Goal: Information Seeking & Learning: Find specific page/section

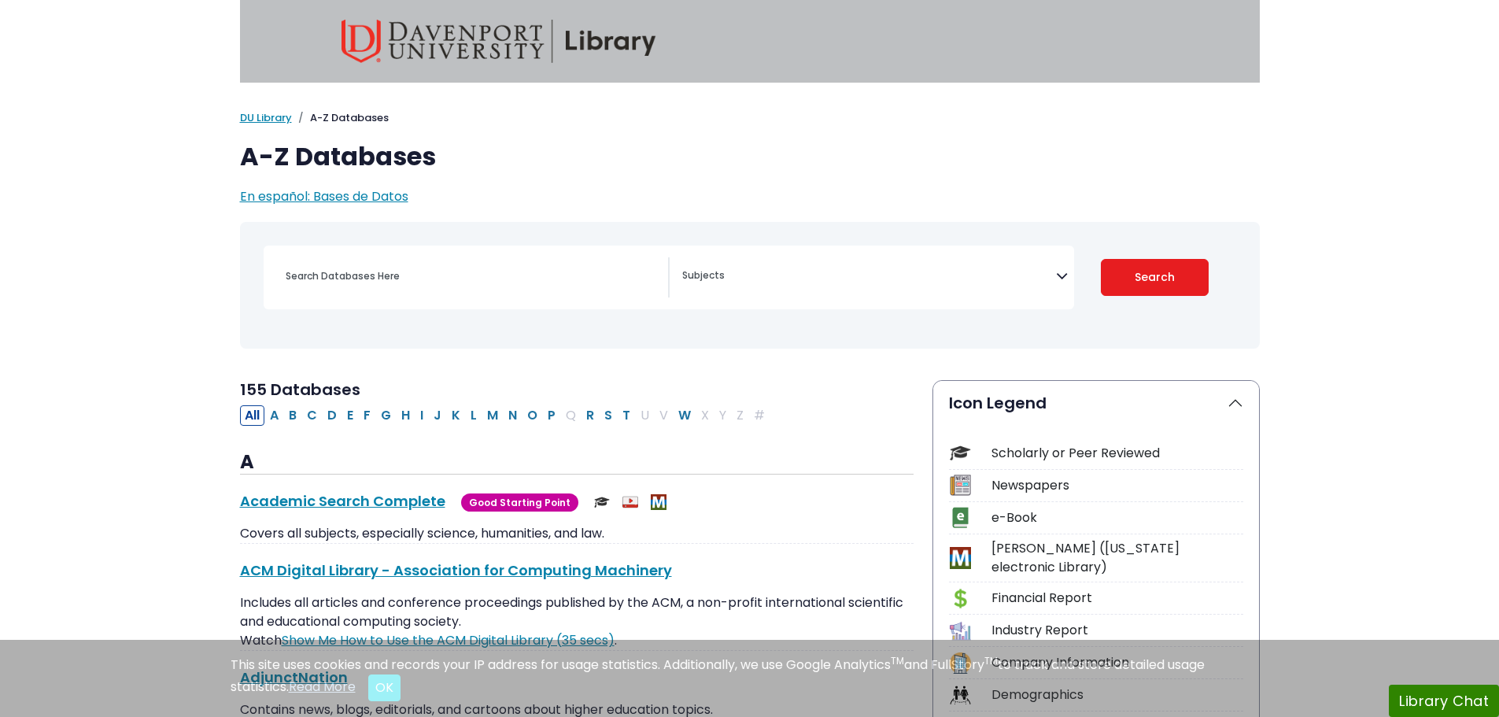
select select "Database Subject Filter"
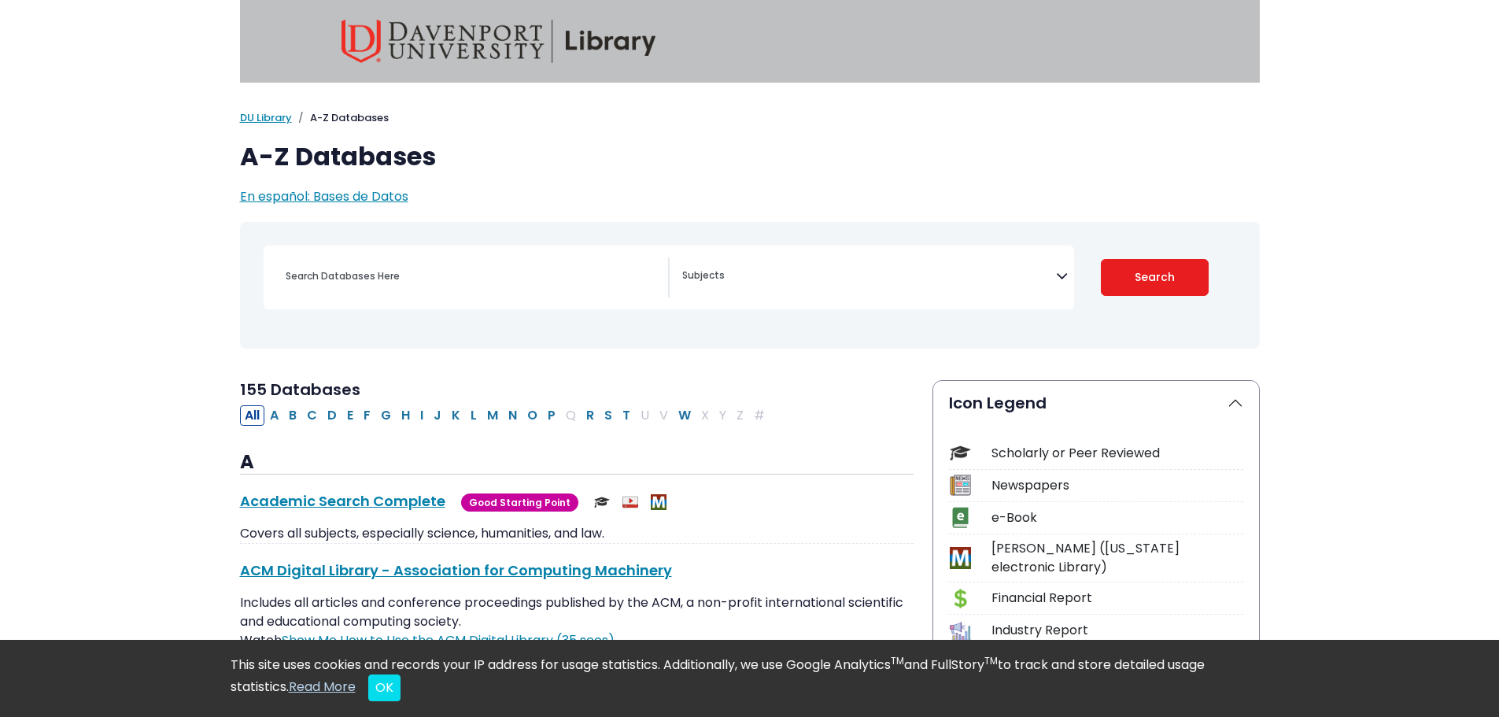
drag, startPoint x: 387, startPoint y: 288, endPoint x: 481, endPoint y: 278, distance: 94.1
click at [387, 291] on div "Search filters" at bounding box center [472, 276] width 392 height 38
click at [500, 271] on input "Search database by title or keyword" at bounding box center [472, 275] width 392 height 23
paste input "The Main Causes of Native Language Loss in the Spanish-Speaking Community"
type input "The Main Causes of Native Language Loss in the Spanish-Speaking Community"
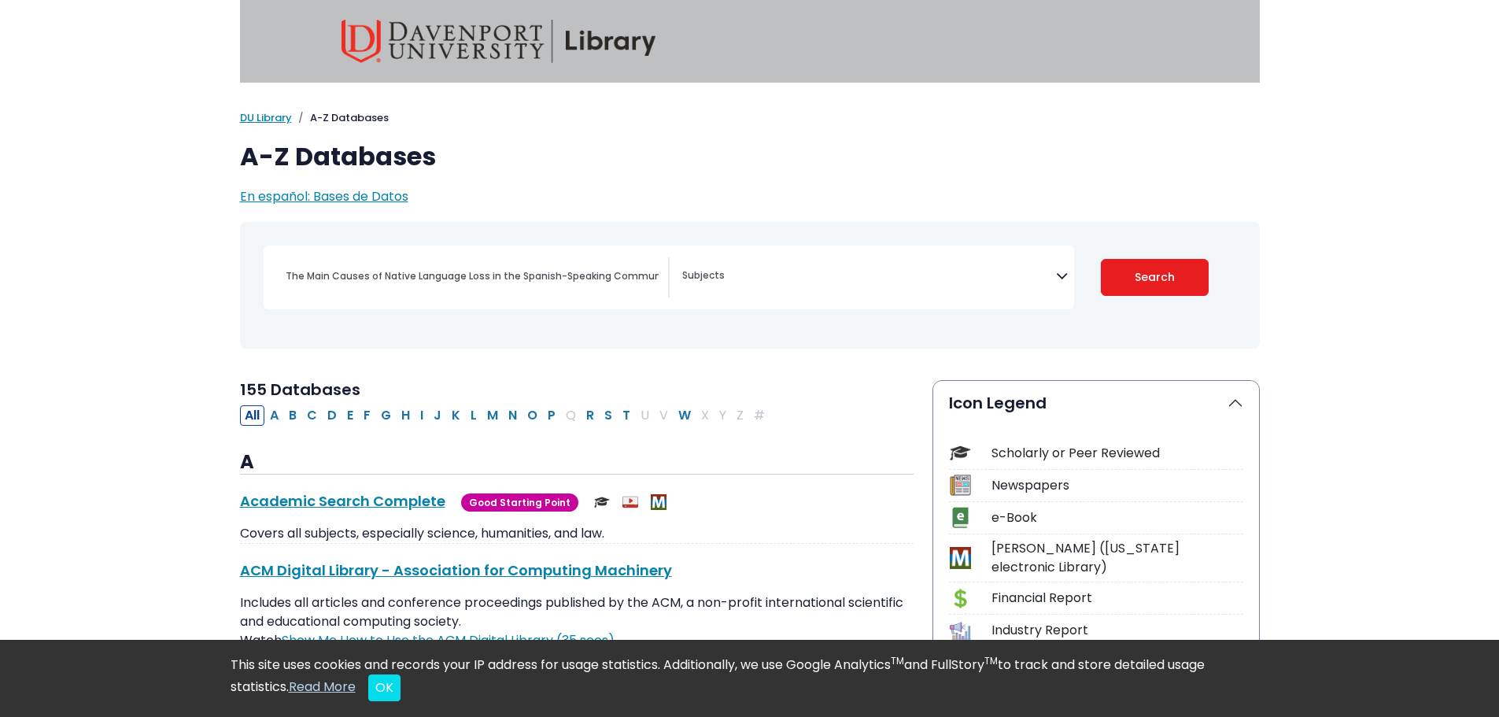
click at [1001, 271] on span "Search filters" at bounding box center [869, 273] width 374 height 18
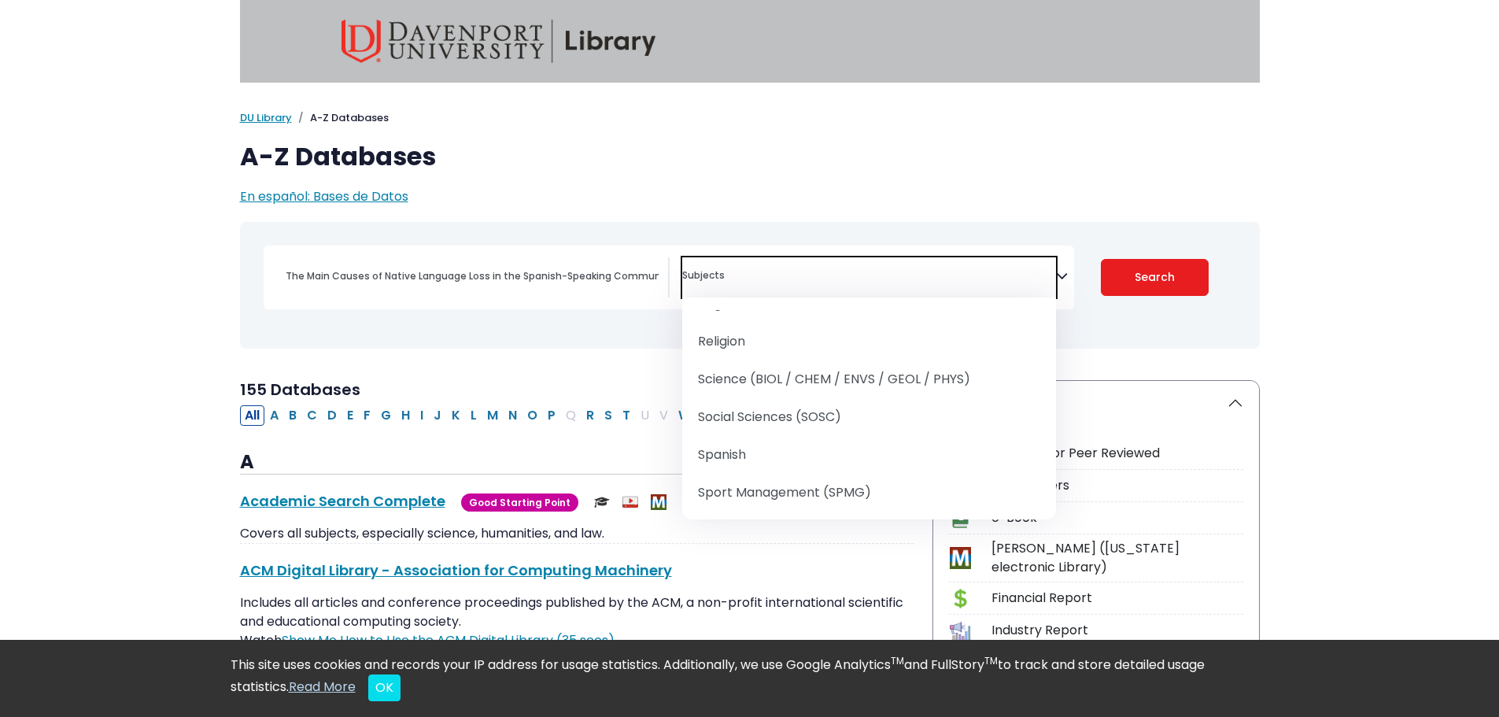
scroll to position [1883, 0]
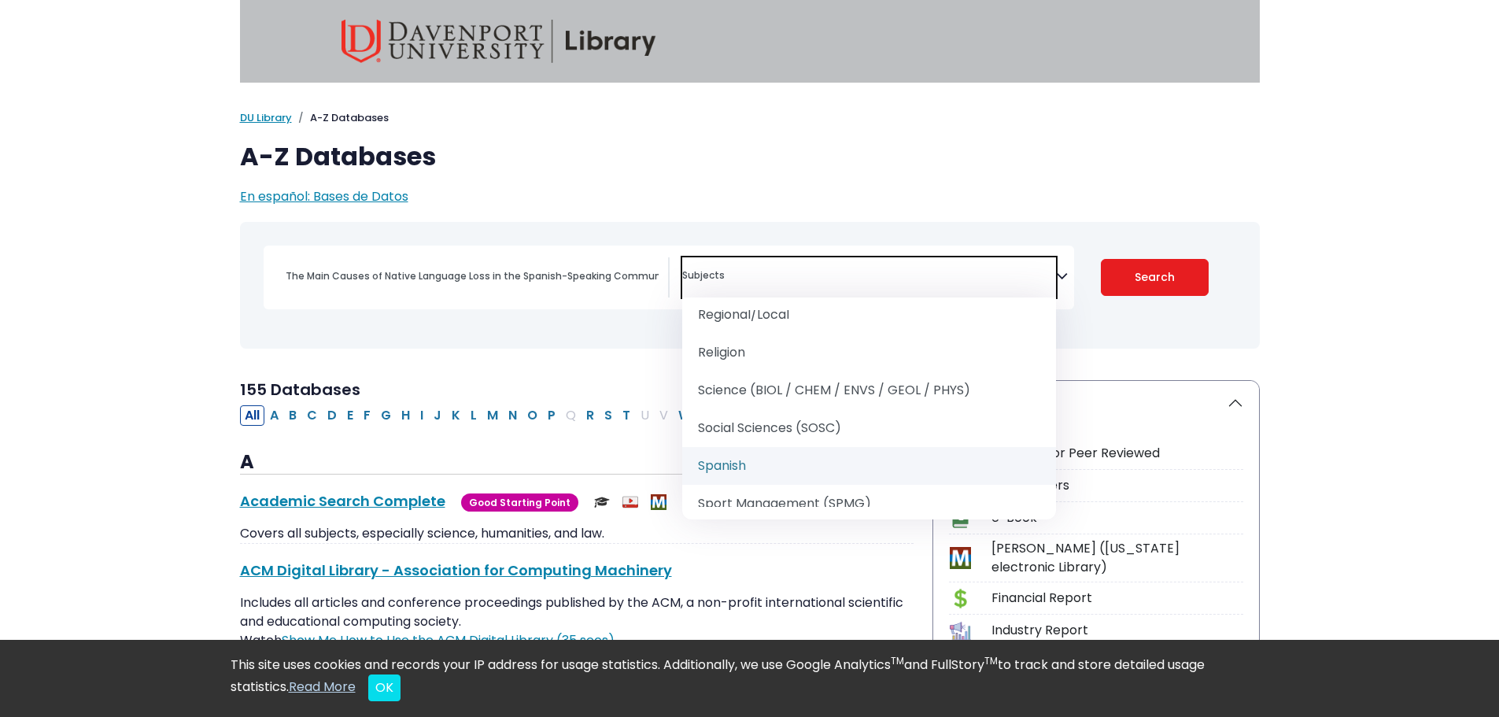
select select "219086"
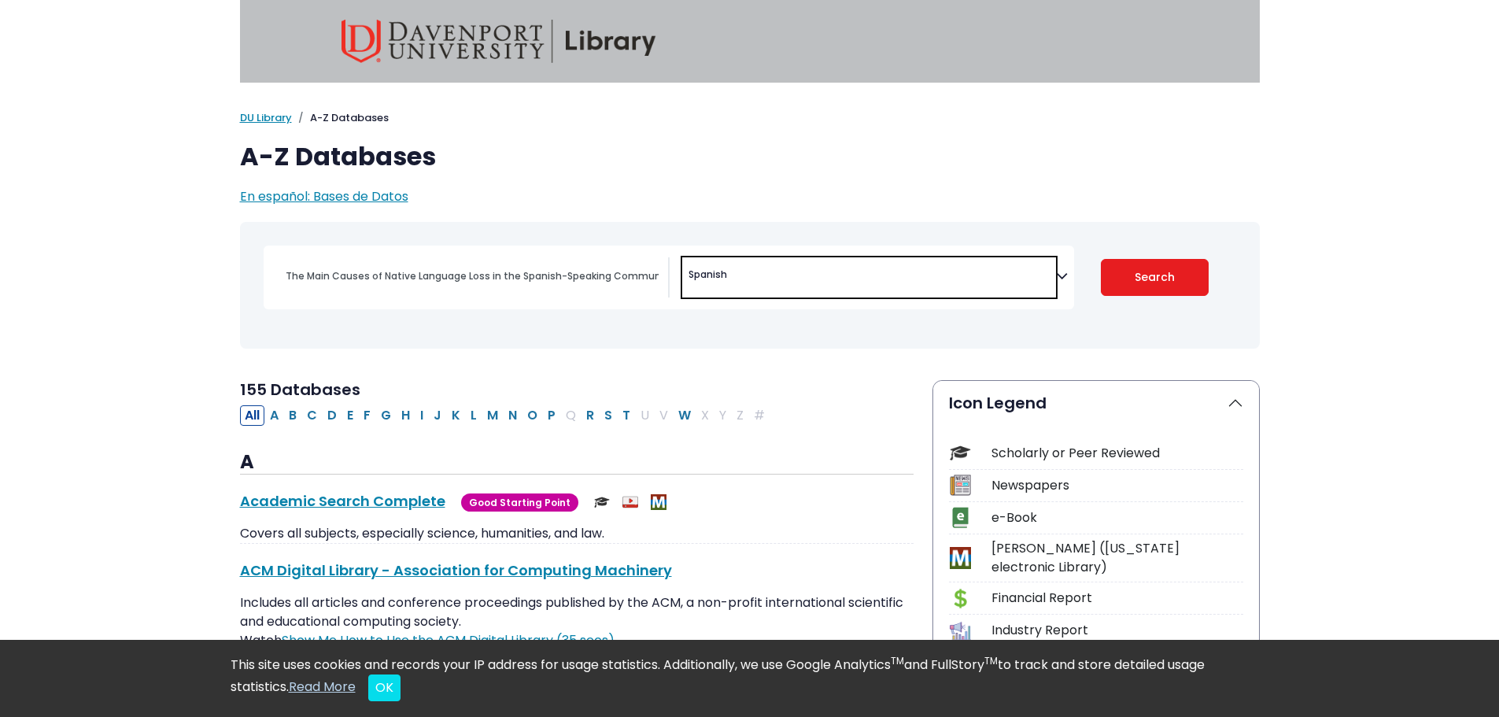
click at [1141, 260] on button "Search" at bounding box center [1155, 277] width 108 height 37
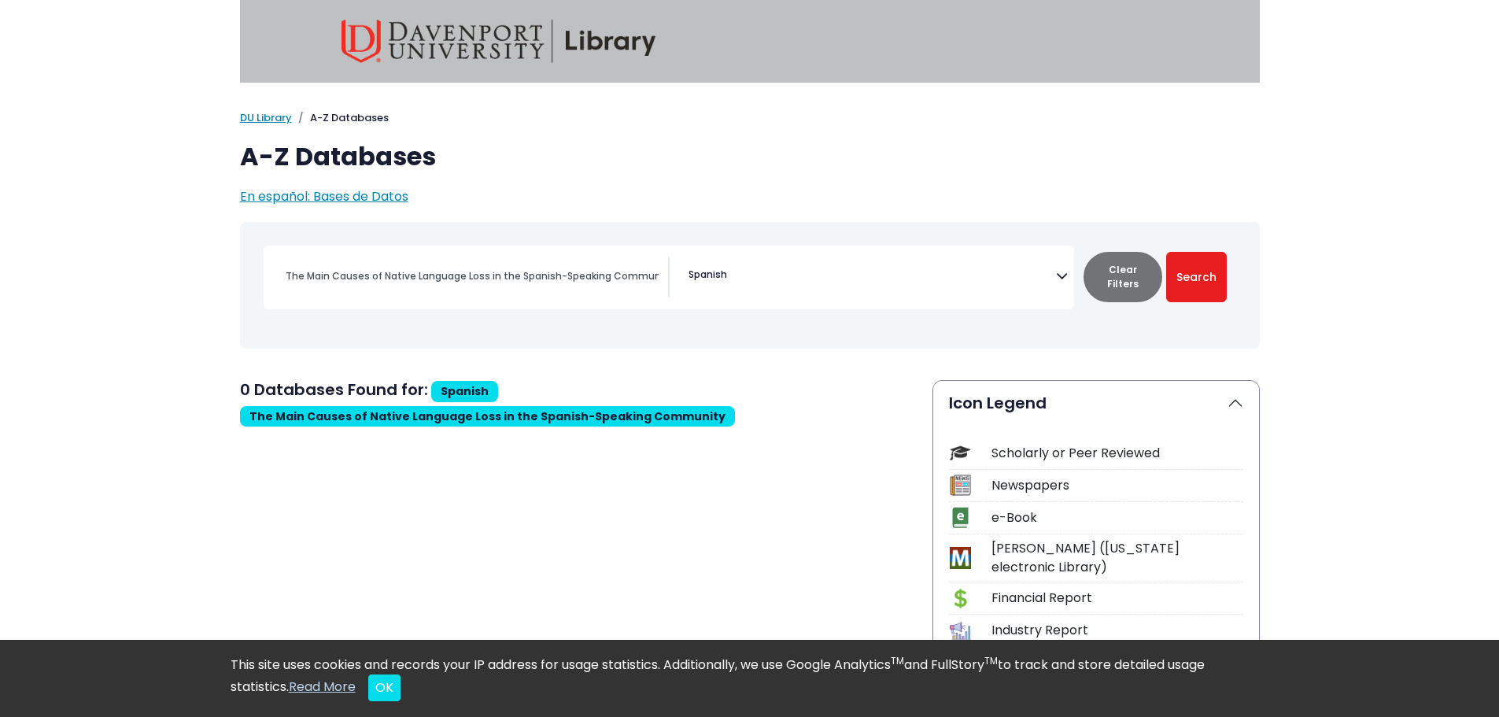
click at [1047, 275] on span "× Spanish" at bounding box center [869, 277] width 374 height 40
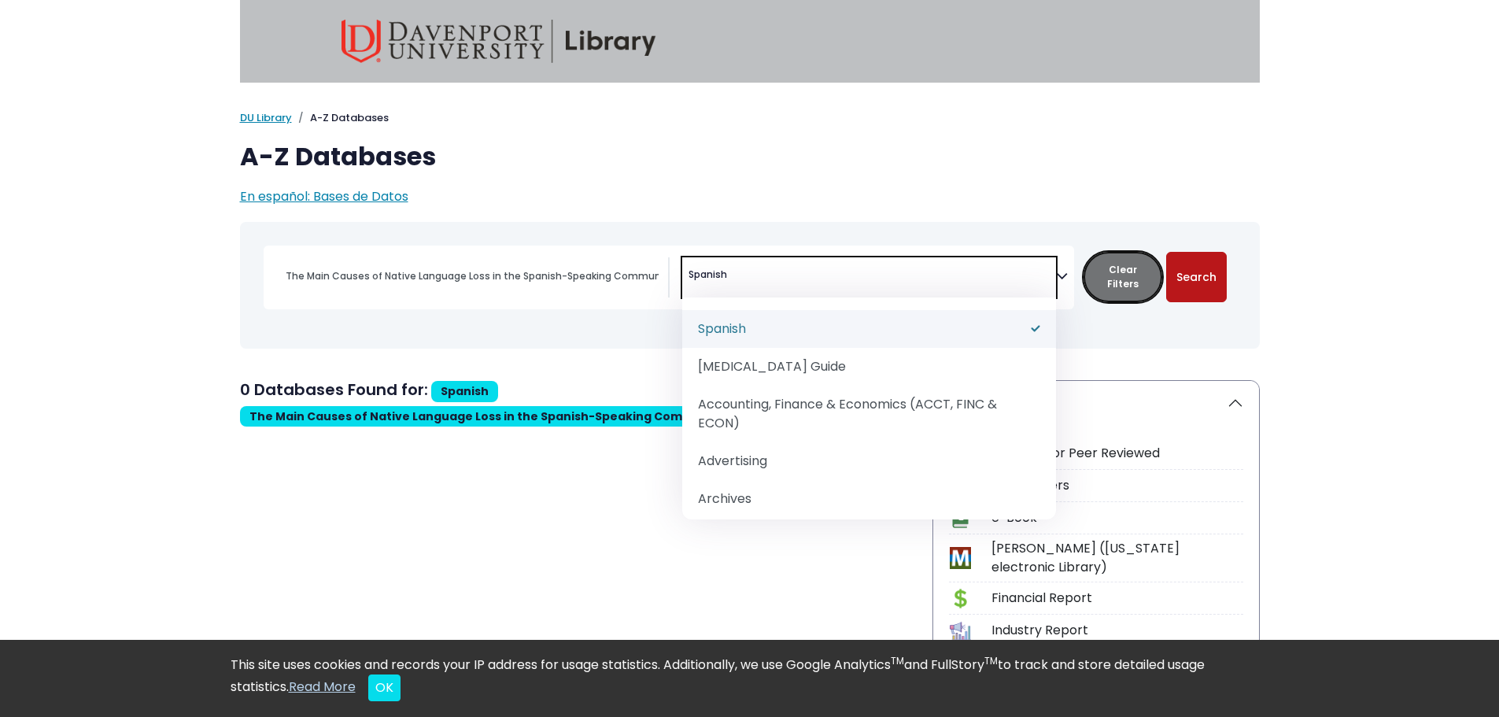
click at [1103, 277] on button "Clear Filters" at bounding box center [1122, 277] width 79 height 50
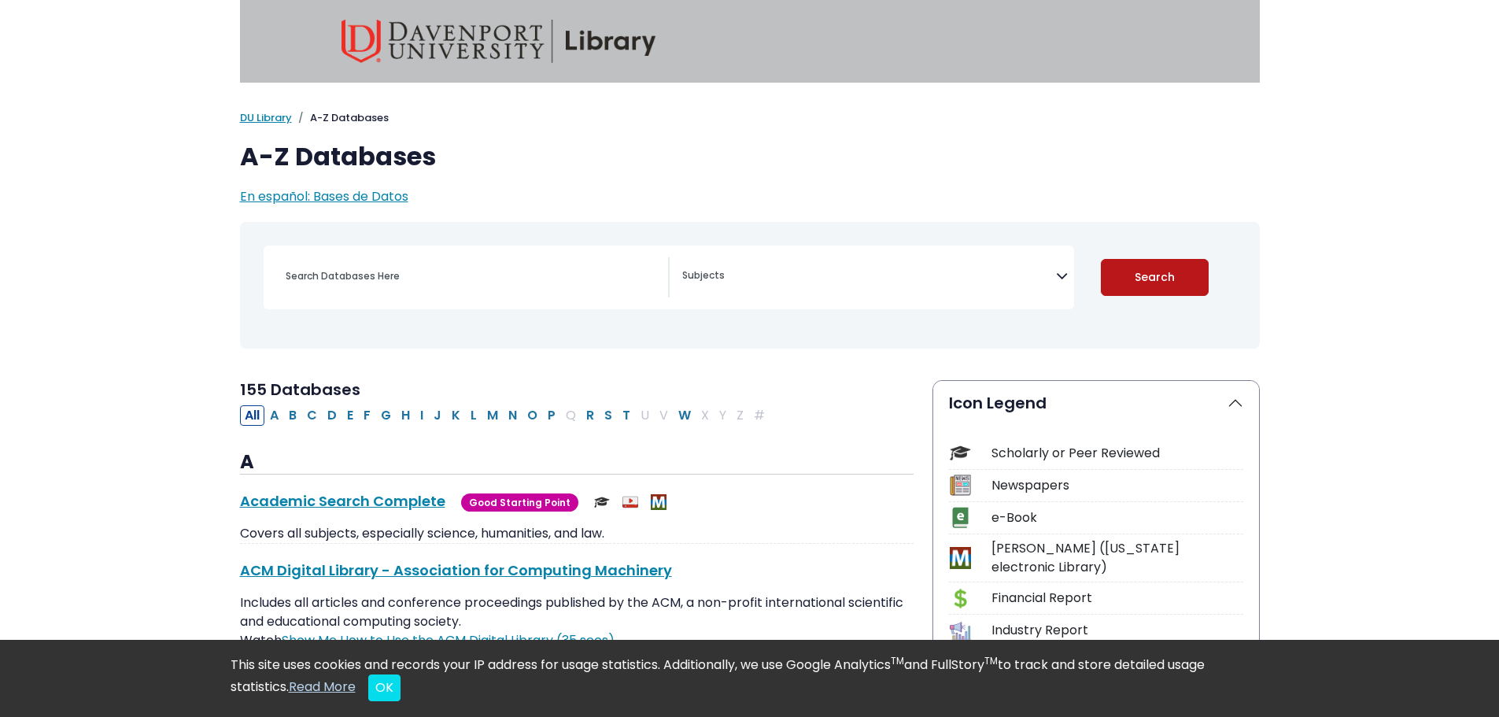
click at [1182, 274] on button "Search" at bounding box center [1155, 277] width 108 height 37
click at [1159, 272] on button "Search" at bounding box center [1155, 277] width 108 height 37
select select "Database Subject Filter"
click at [492, 292] on div "Search filters" at bounding box center [472, 276] width 392 height 38
click at [485, 282] on input "Search database by title or keyword" at bounding box center [472, 275] width 392 height 23
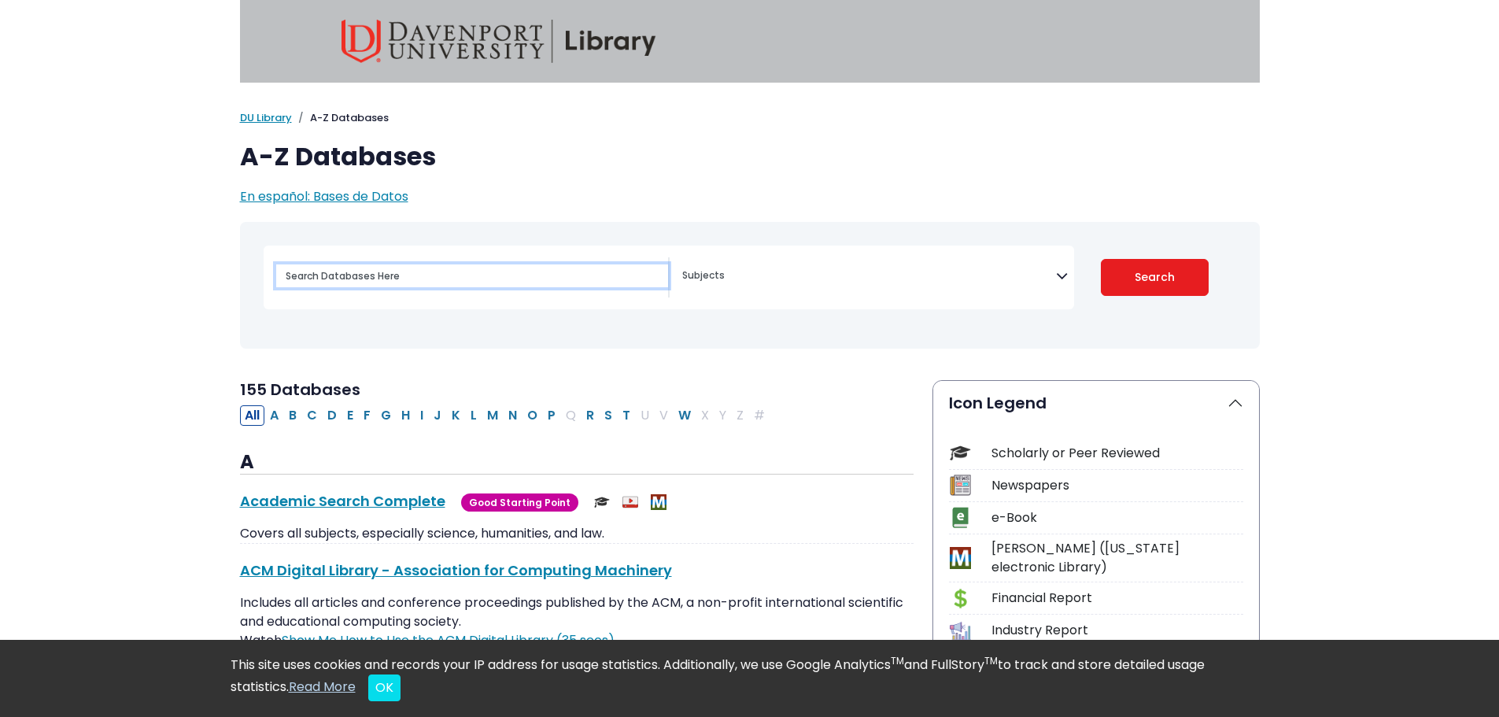
paste input "The Main Causes of Native Language Loss in the Spanish-Speaking Community"
type input "The Main Causes of Native Language Loss in the Spanish-Speaking Community"
click at [1093, 267] on div "Clear Filters Search" at bounding box center [1154, 277] width 143 height 37
click at [1145, 267] on button "Search" at bounding box center [1155, 277] width 108 height 37
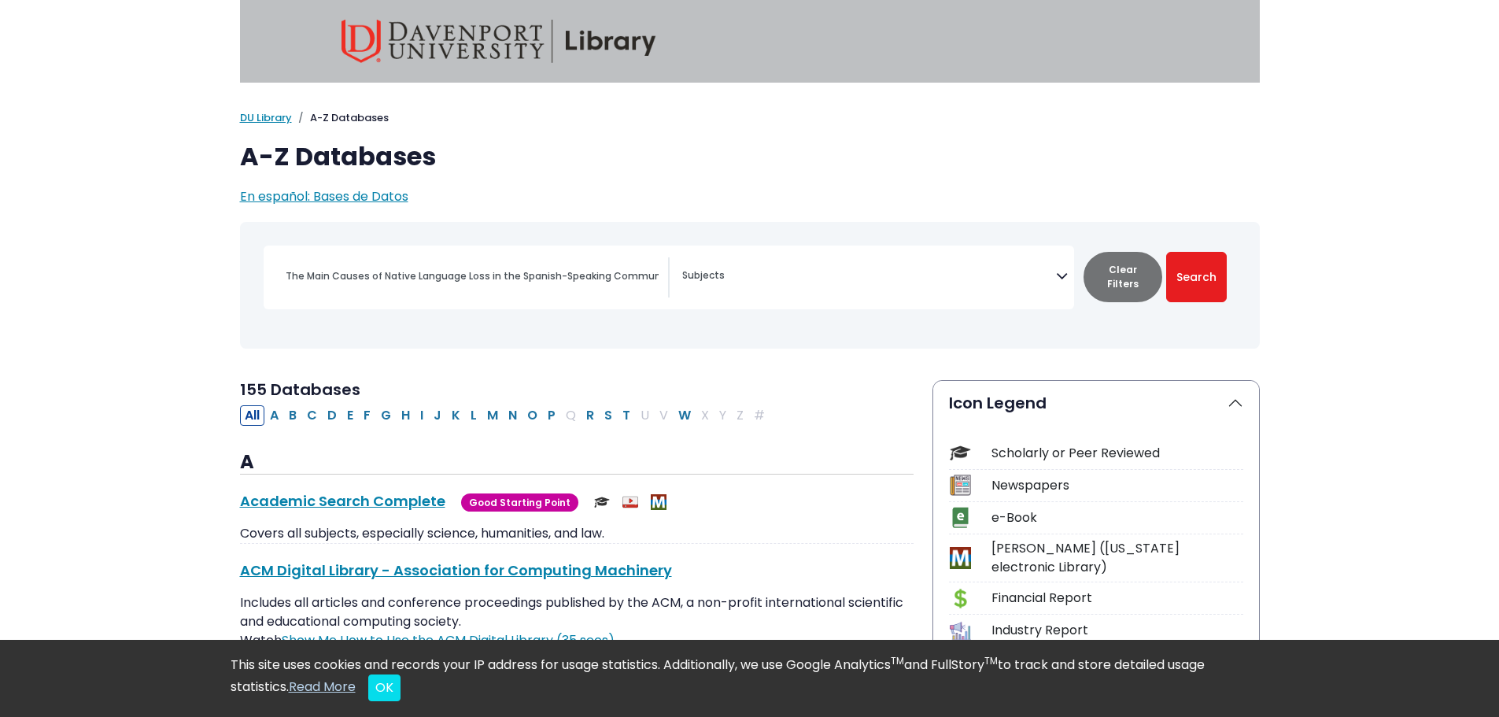
select select "Database Subject Filter"
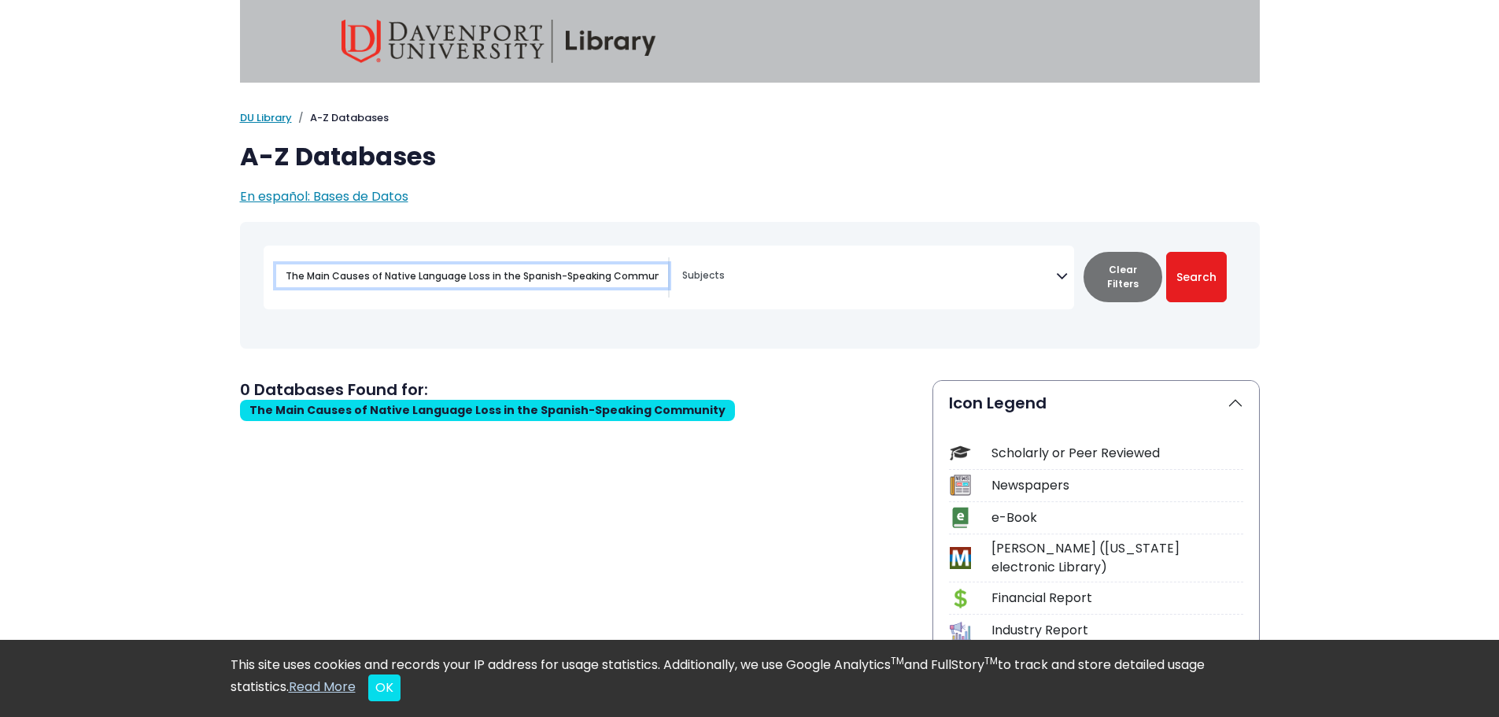
click at [383, 278] on input "The Main Causes of Native Language Loss in the Spanish-Speaking Community" at bounding box center [472, 275] width 392 height 23
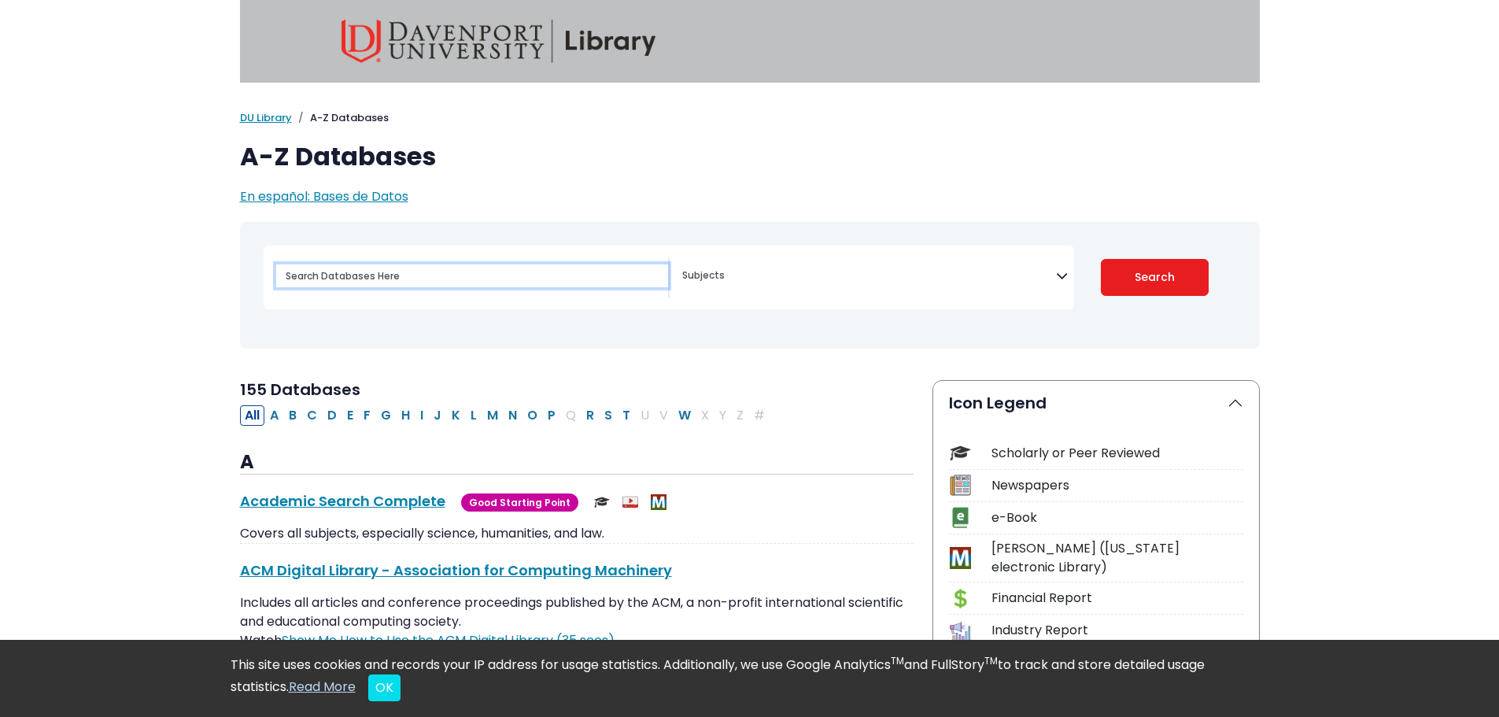
select select "Database Subject Filter"
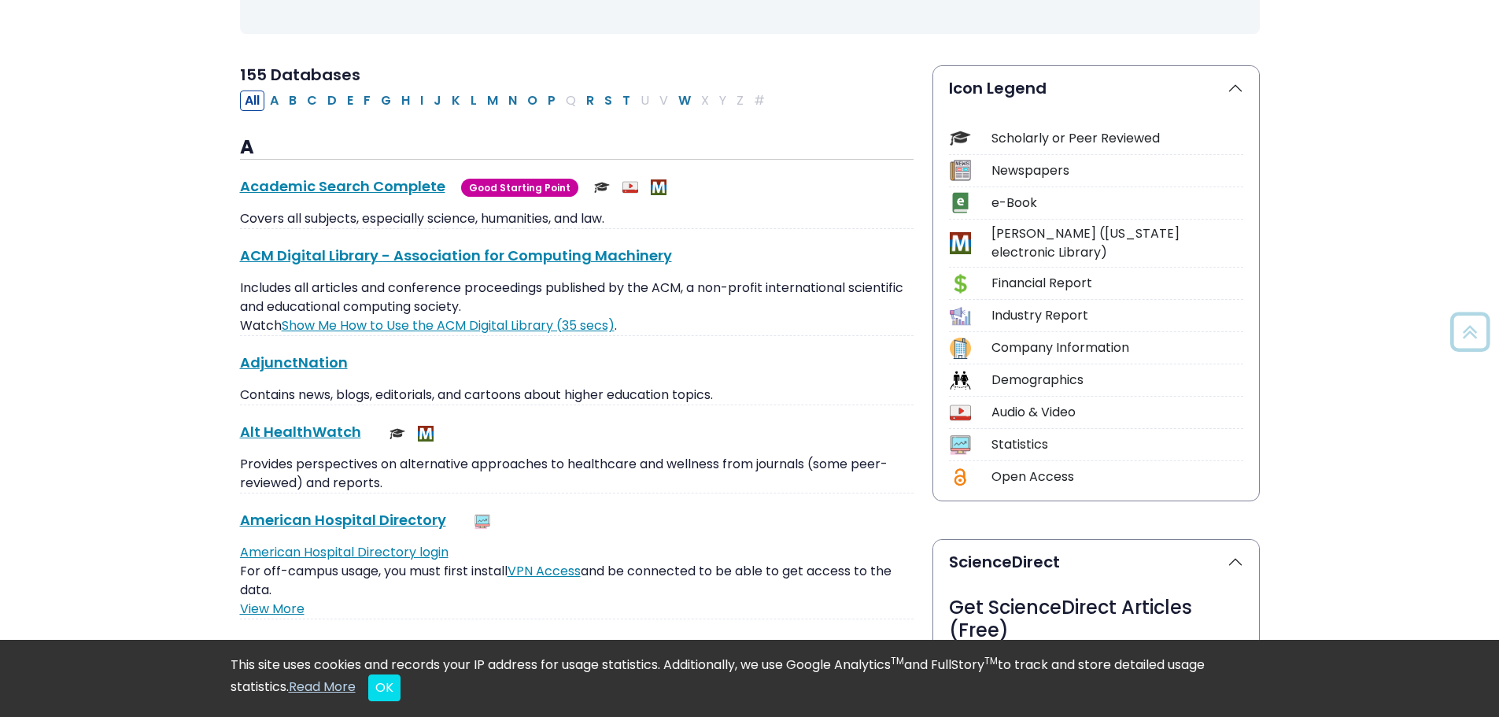
scroll to position [157, 0]
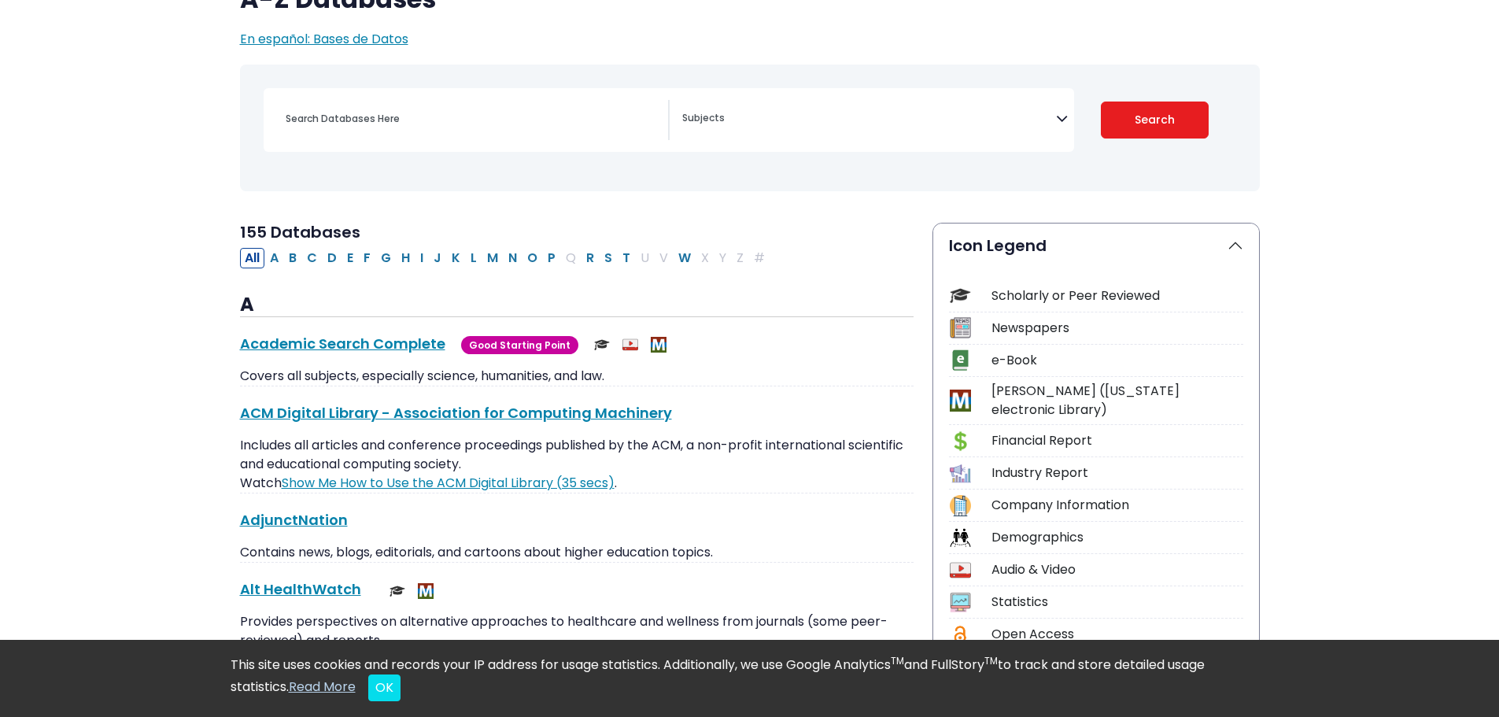
click at [1038, 291] on div "Scholarly or Peer Reviewed" at bounding box center [1117, 295] width 252 height 19
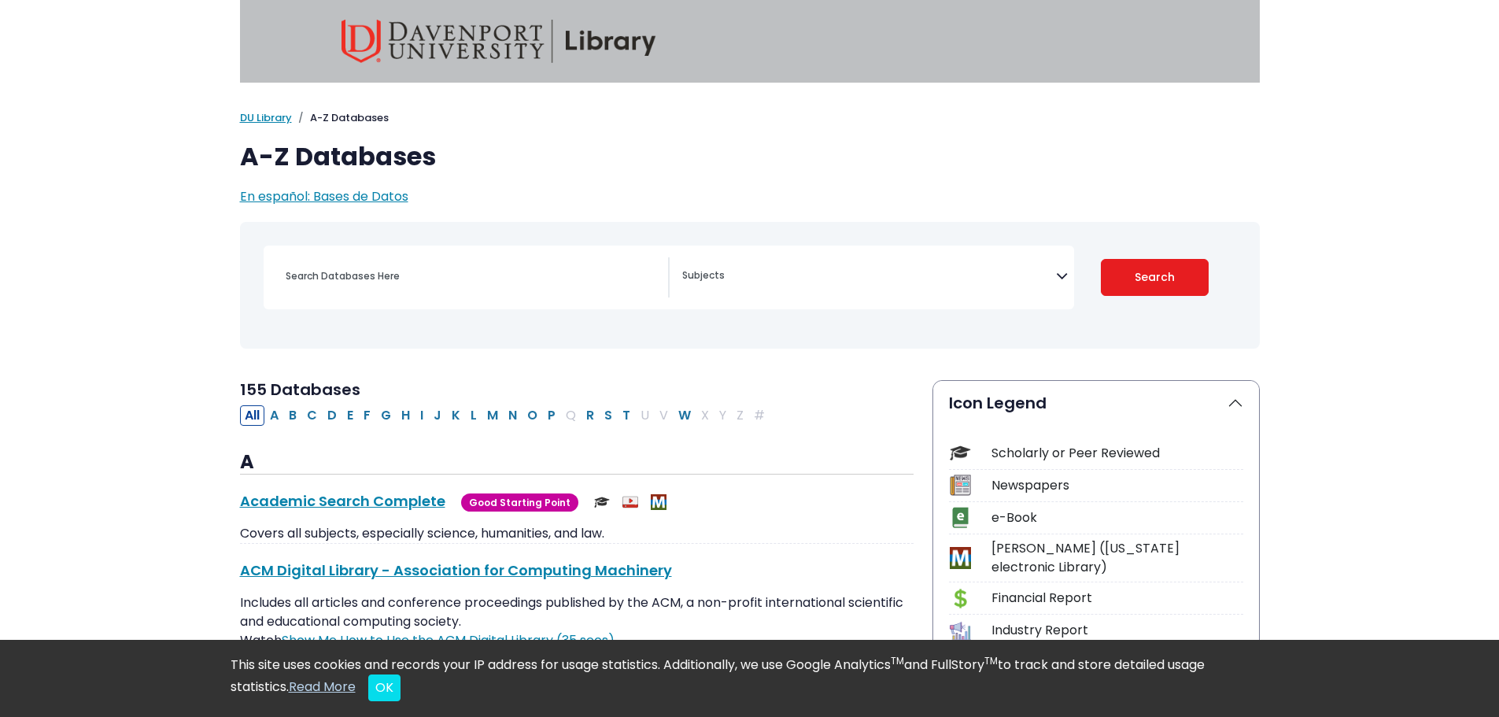
select select "Database Subject Filter"
type input "The Main Causes of Native Language Loss in the Spanish-Speaking Community"
select select "219086"
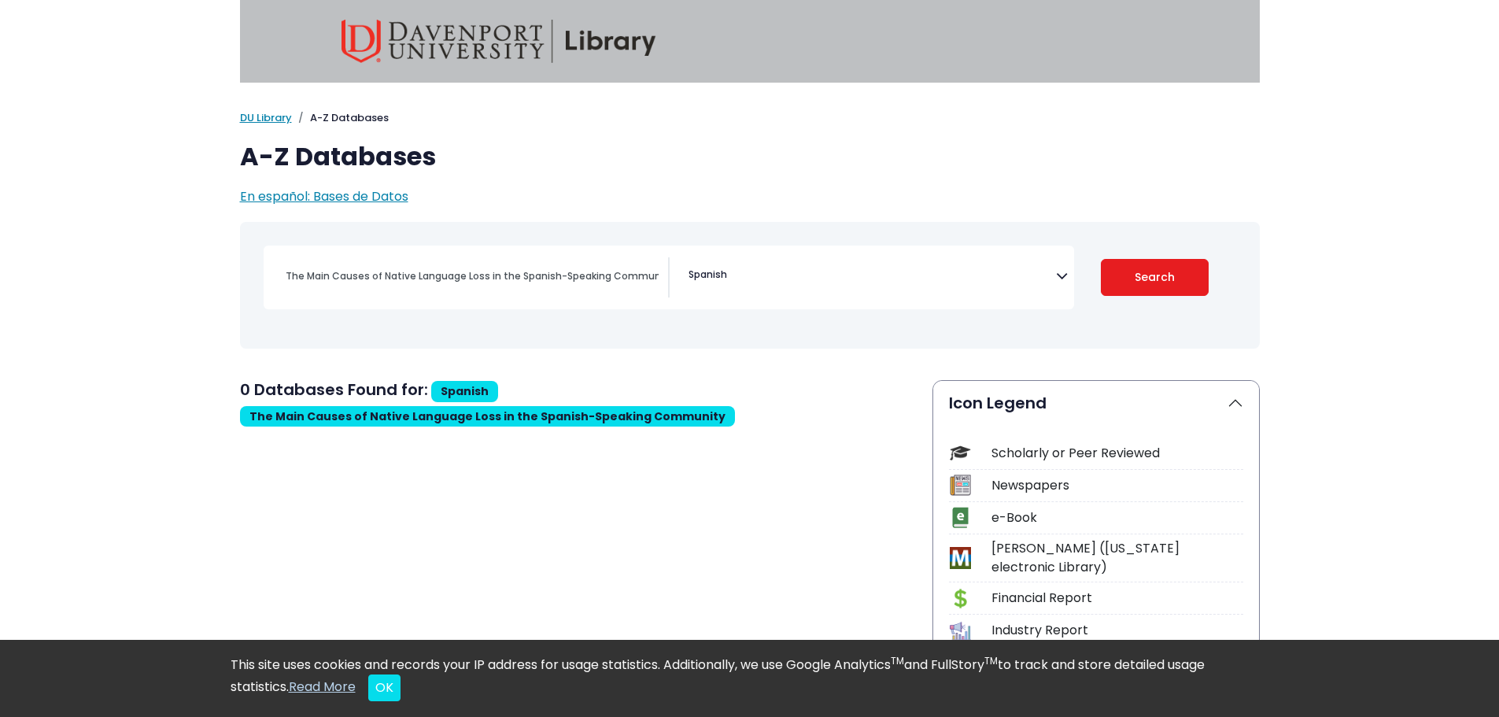
select select "Database Subject Filter"
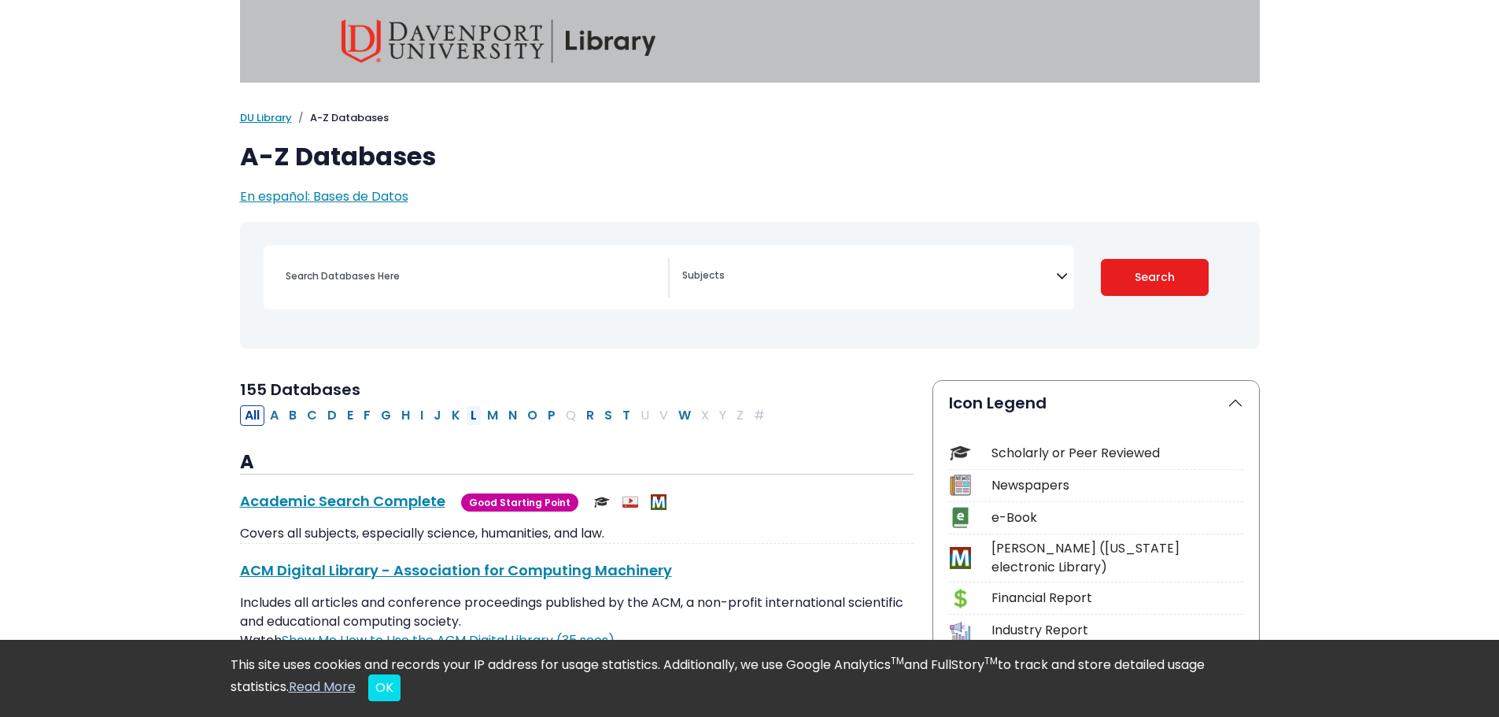
click at [466, 419] on button "L" at bounding box center [474, 415] width 16 height 20
select select "Database Subject Filter"
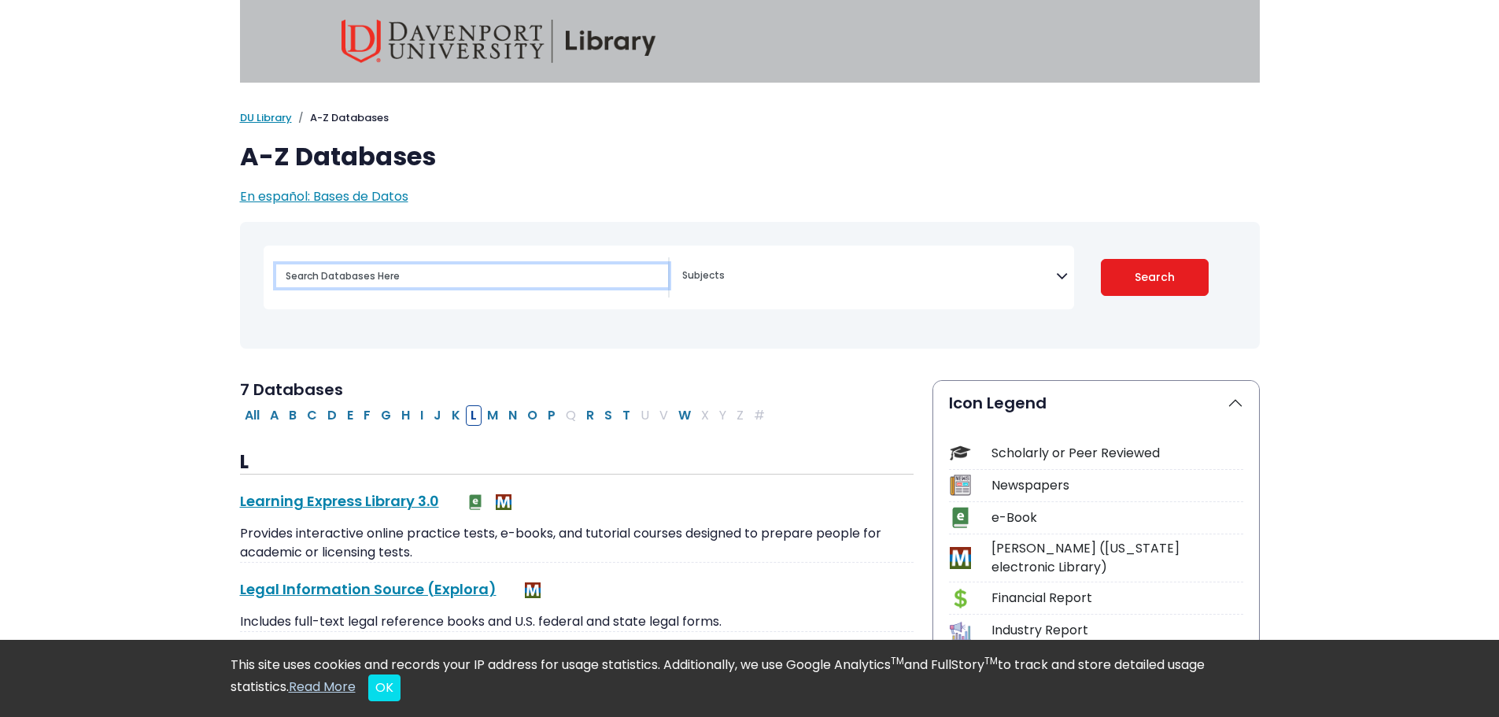
click at [514, 282] on input "Search database by title or keyword" at bounding box center [472, 275] width 392 height 23
type input "language"
click at [1101, 259] on button "Search" at bounding box center [1155, 277] width 108 height 37
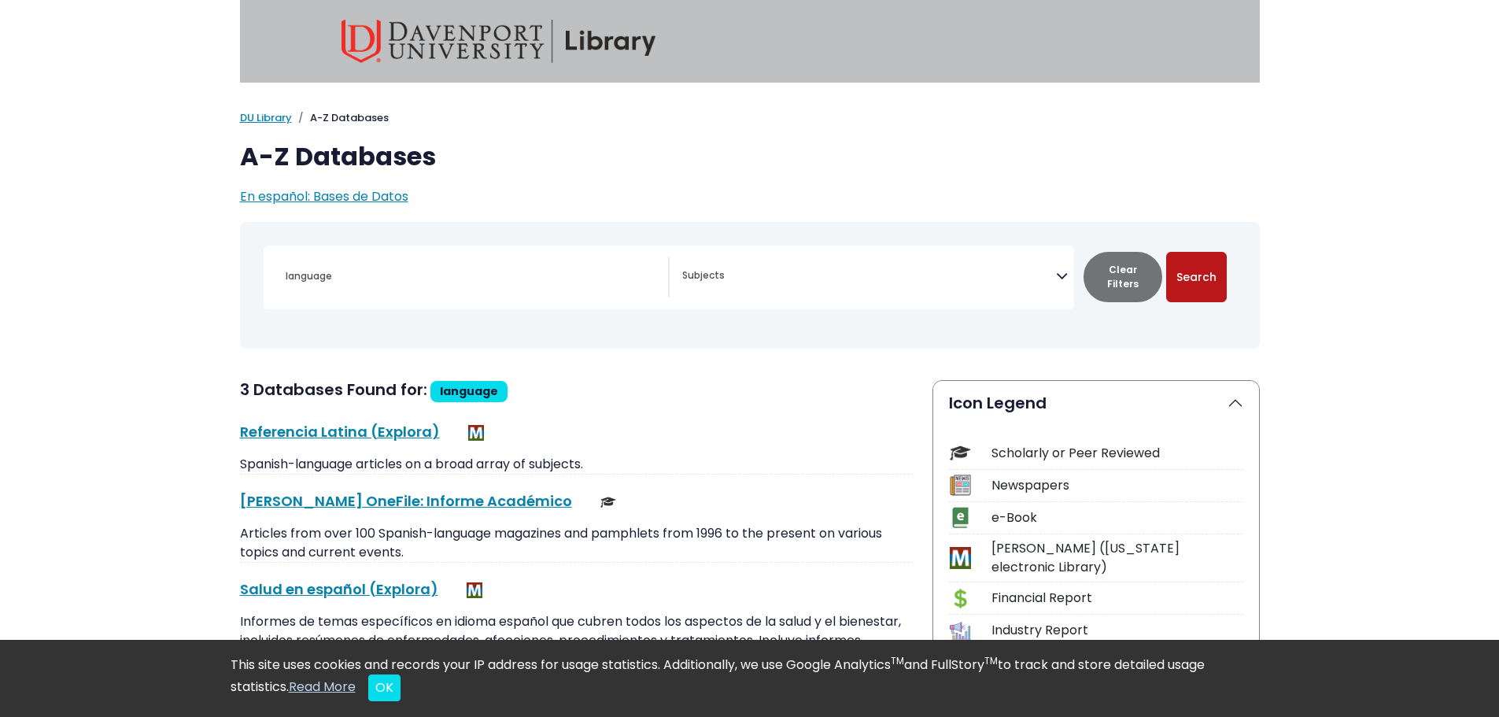
click at [1181, 282] on button "Search" at bounding box center [1196, 277] width 61 height 50
select select "Database Subject Filter"
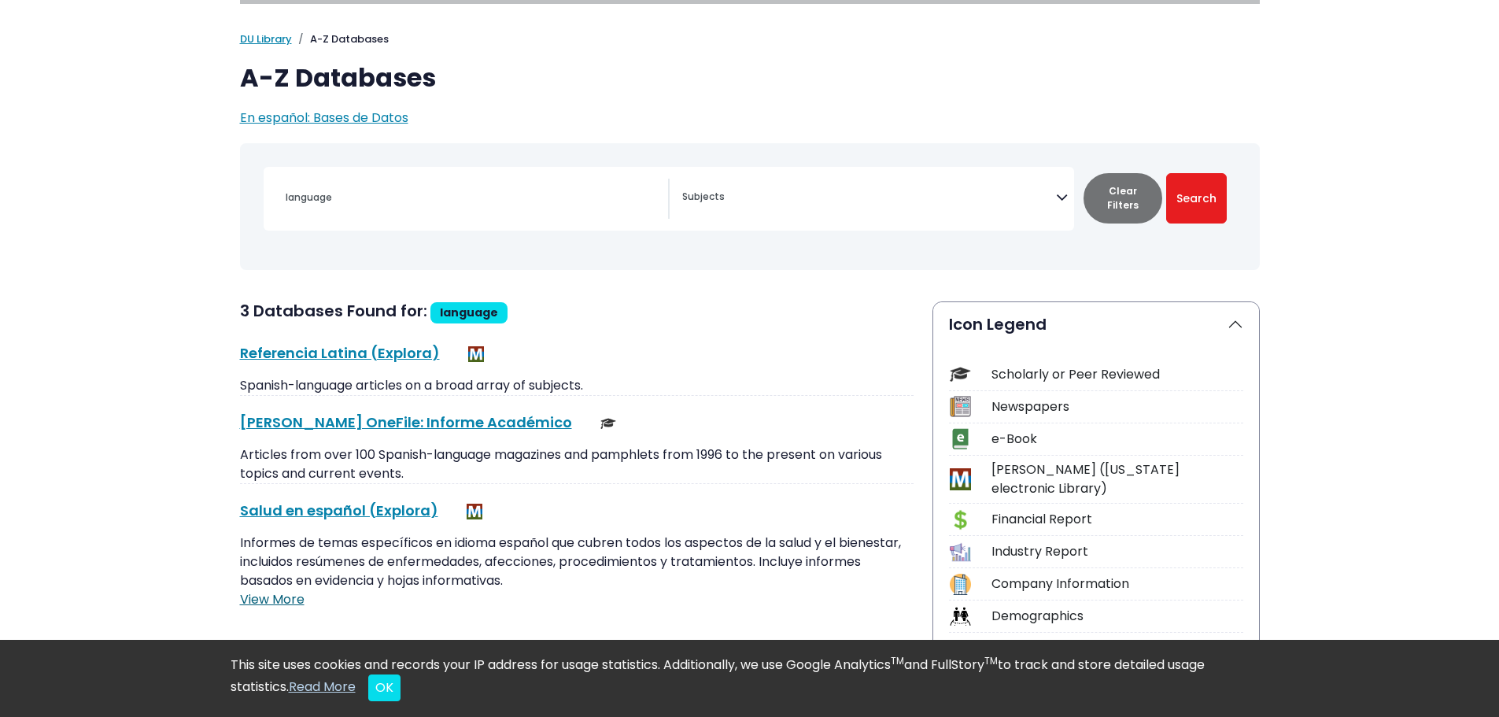
click at [271, 602] on link "View More" at bounding box center [272, 599] width 65 height 18
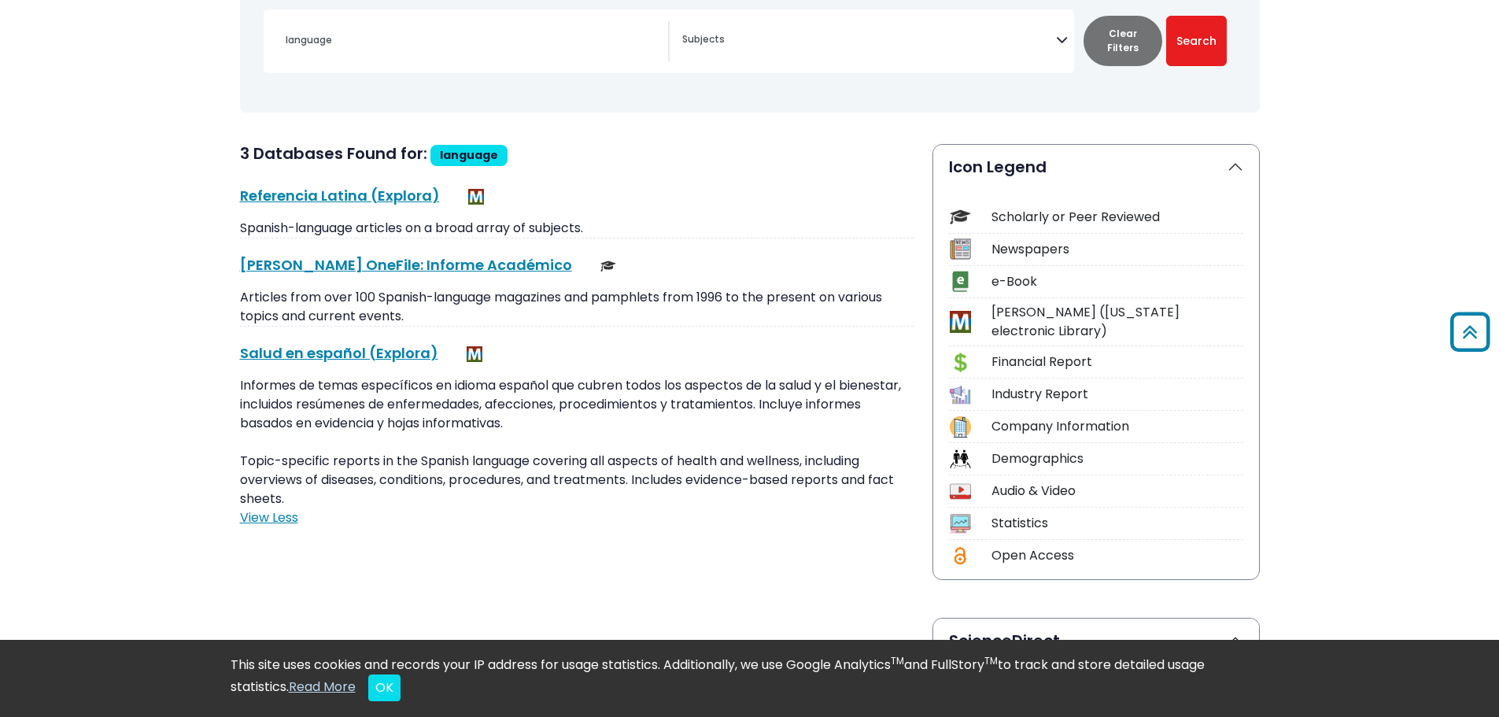
scroll to position [0, 0]
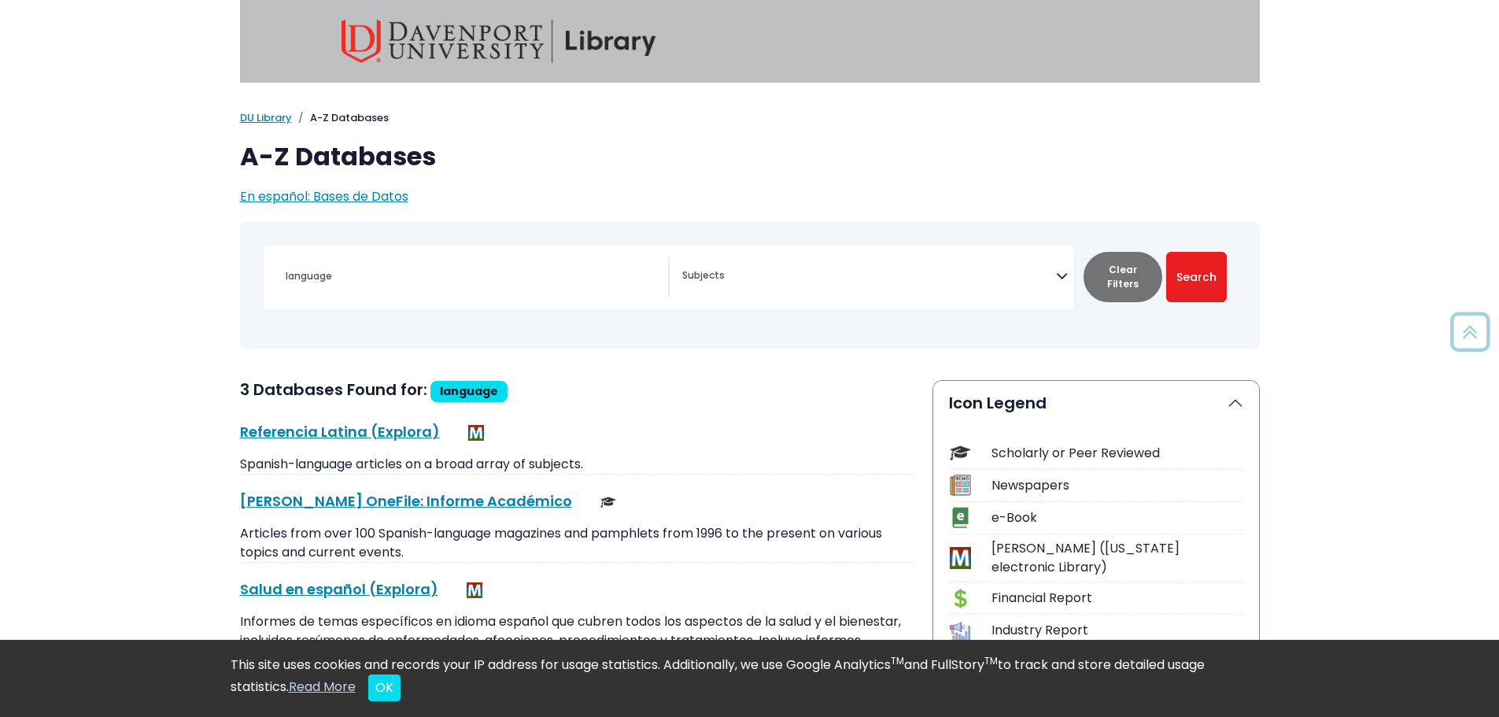
click at [752, 275] on textarea "Search" at bounding box center [869, 277] width 374 height 13
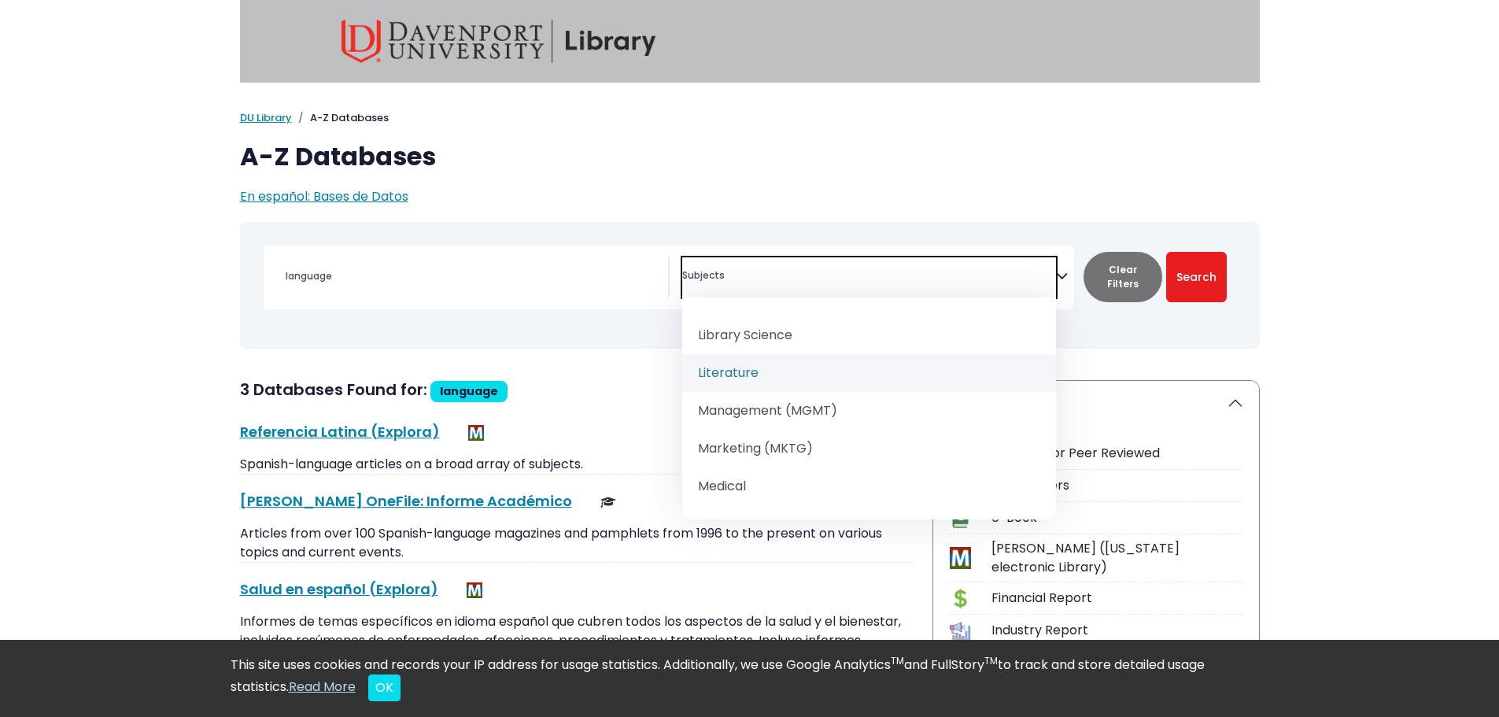
scroll to position [1101, 0]
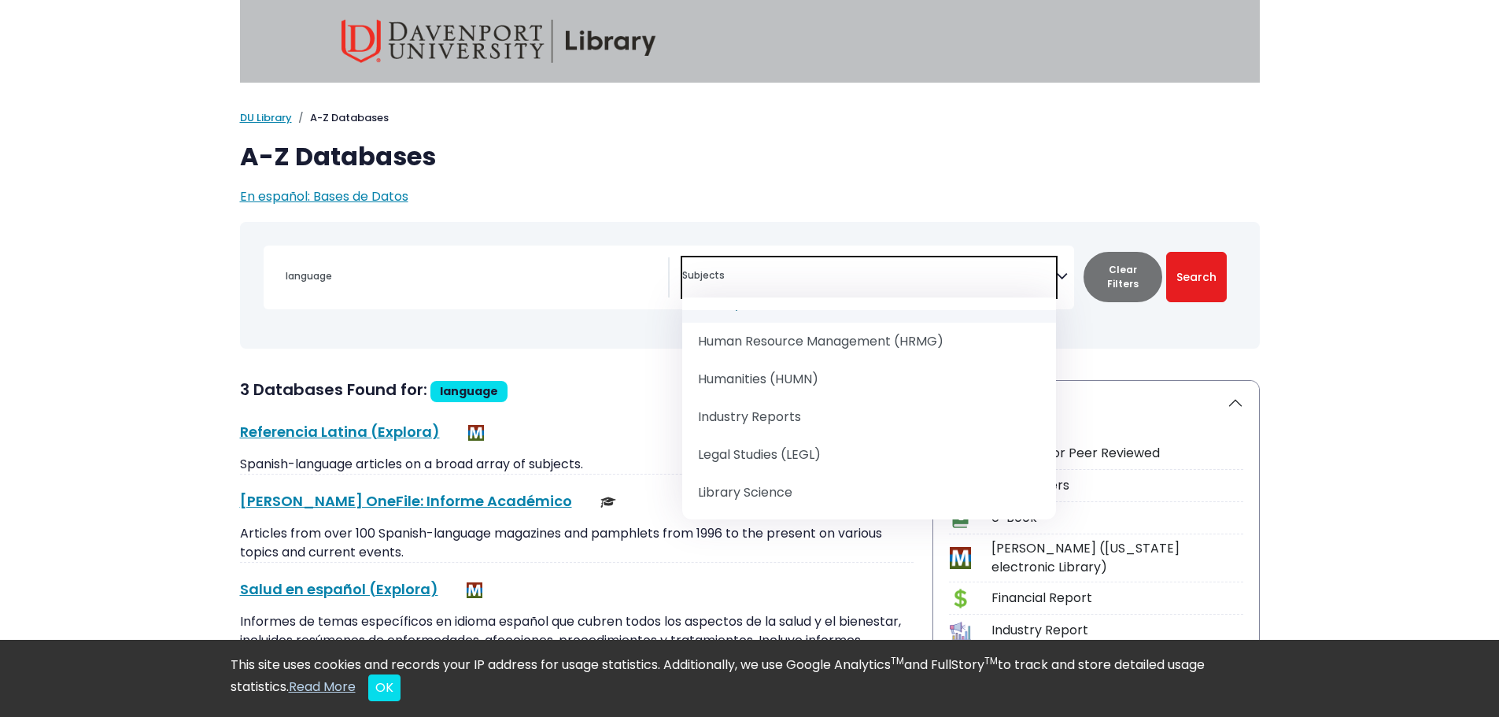
click at [464, 197] on p "En español: Bases de Datos" at bounding box center [750, 196] width 1020 height 19
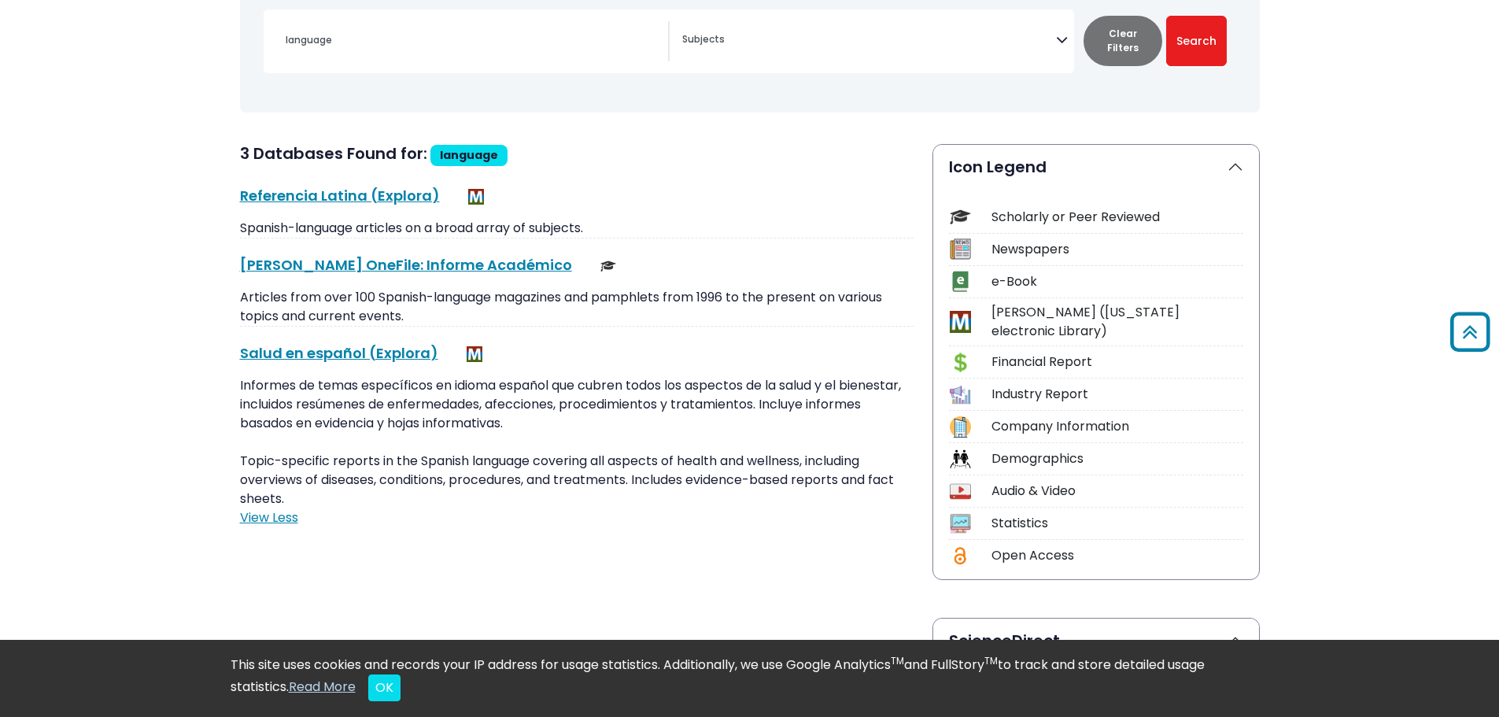
scroll to position [0, 0]
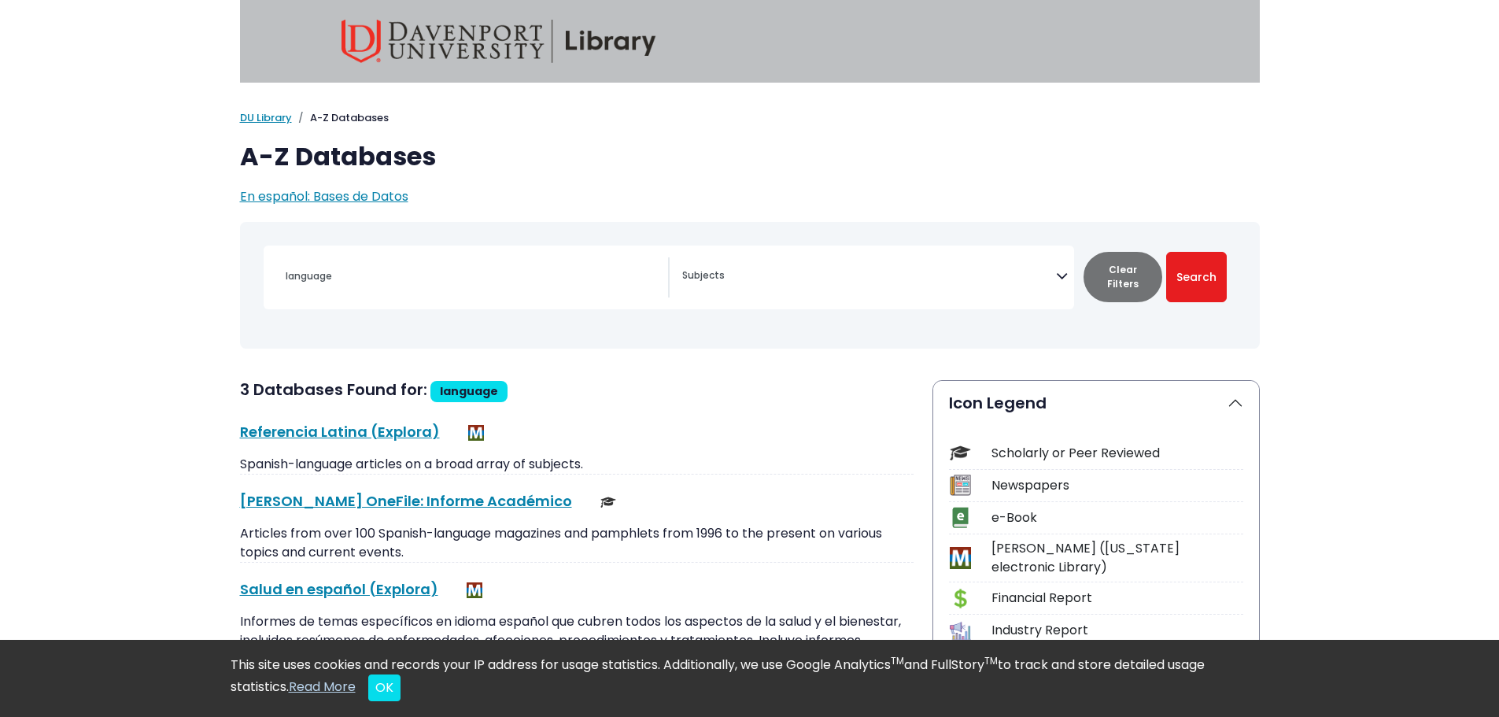
drag, startPoint x: 266, startPoint y: 118, endPoint x: 324, endPoint y: 87, distance: 66.2
click at [267, 118] on link "DU Library" at bounding box center [266, 117] width 52 height 15
